Goal: Task Accomplishment & Management: Manage account settings

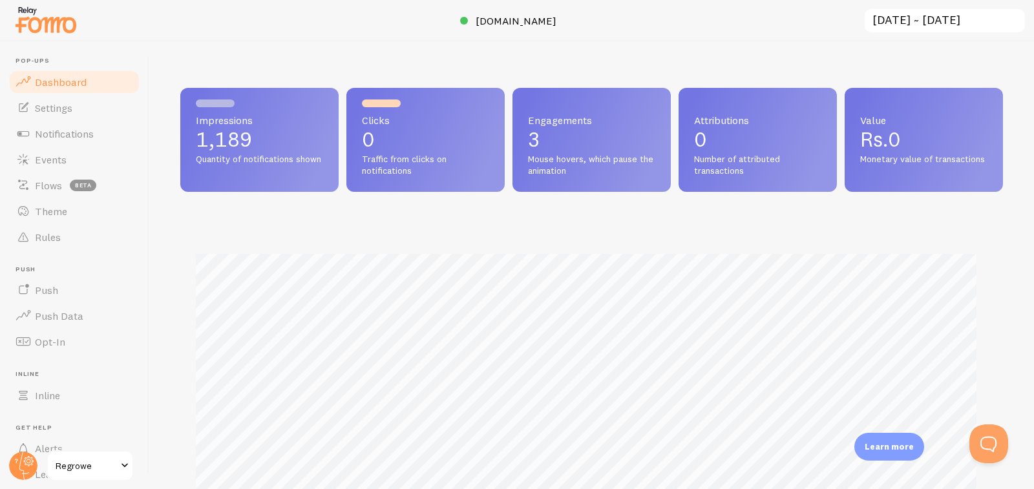
click at [957, 26] on input "[DATE] ~ [DATE]" at bounding box center [944, 21] width 163 height 26
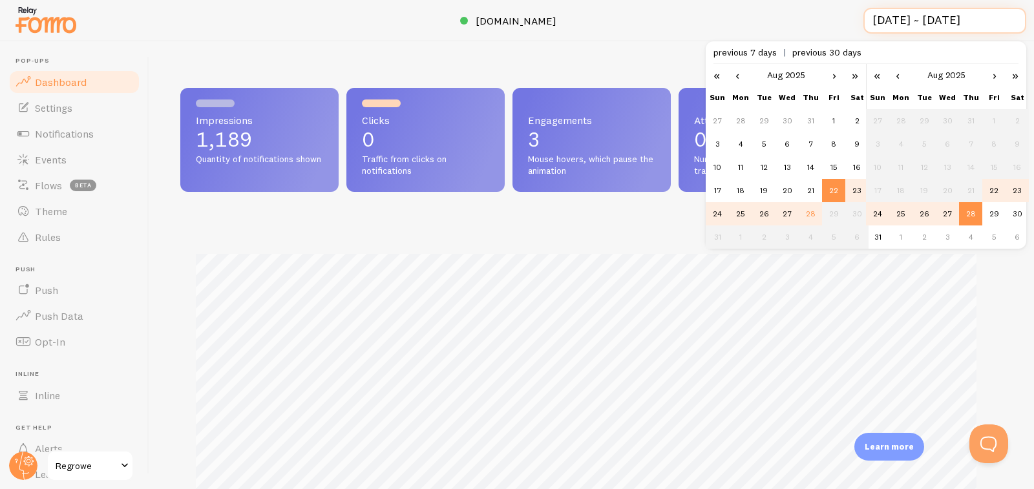
click at [957, 26] on input "[DATE] ~ [DATE]" at bounding box center [944, 21] width 163 height 26
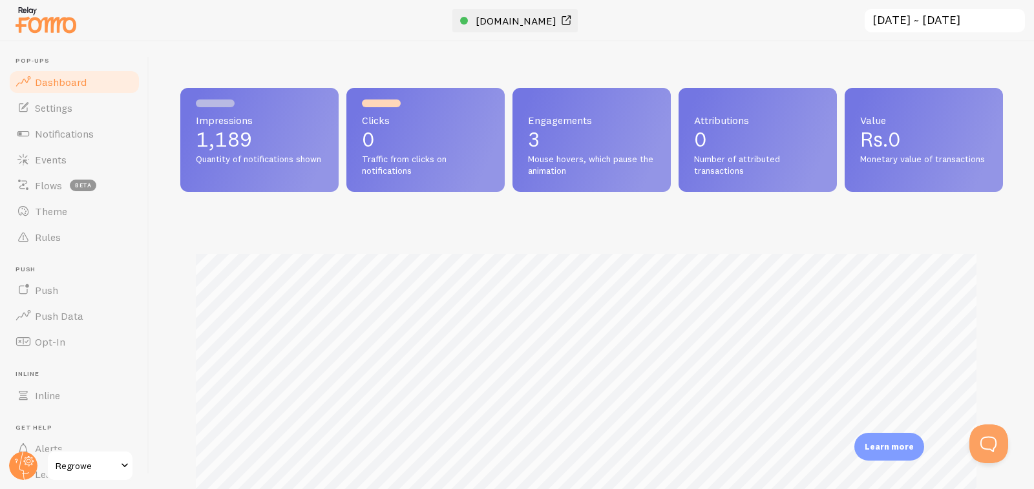
click at [510, 19] on span "[DOMAIN_NAME]" at bounding box center [515, 20] width 81 height 13
click at [41, 100] on link "Settings" at bounding box center [74, 108] width 133 height 26
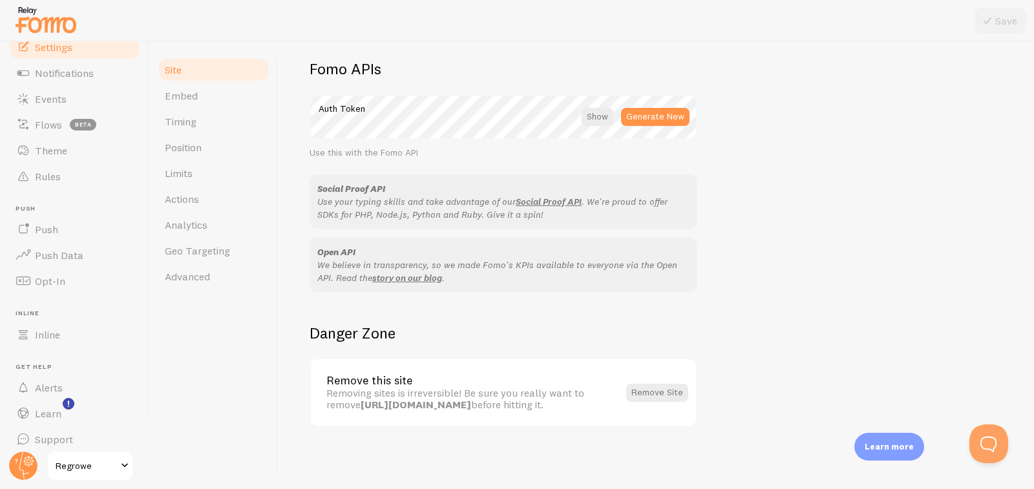
scroll to position [70, 0]
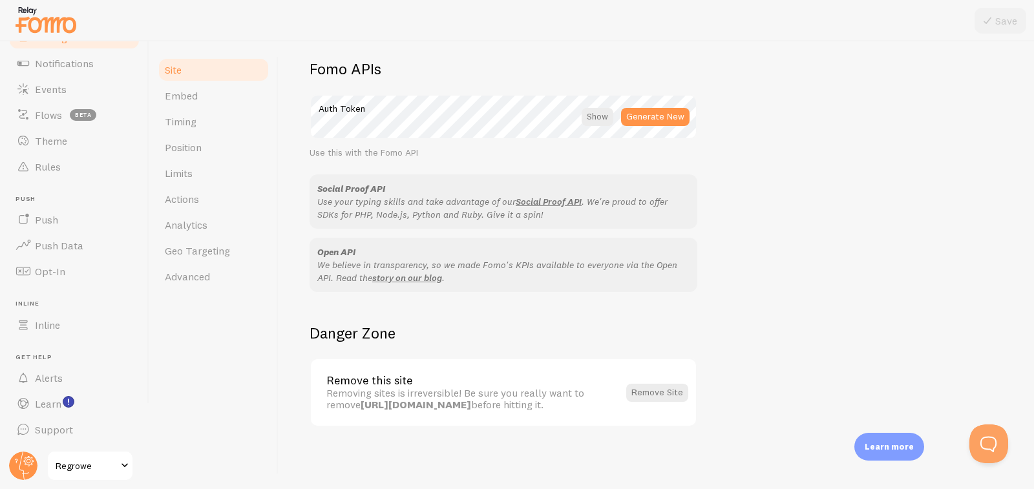
click at [120, 468] on span at bounding box center [125, 466] width 16 height 16
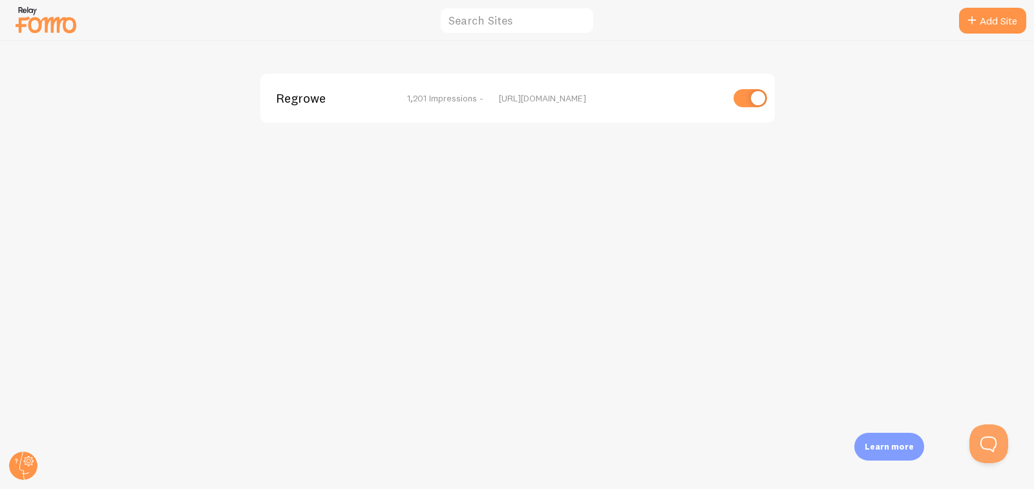
click at [748, 98] on input "checkbox" at bounding box center [750, 98] width 34 height 18
click at [756, 98] on input "checkbox" at bounding box center [750, 98] width 34 height 18
click at [751, 98] on input "checkbox" at bounding box center [750, 98] width 34 height 18
click at [753, 91] on input "checkbox" at bounding box center [750, 98] width 34 height 18
checkbox input "true"
